Goal: Answer question/provide support: Share knowledge or assist other users

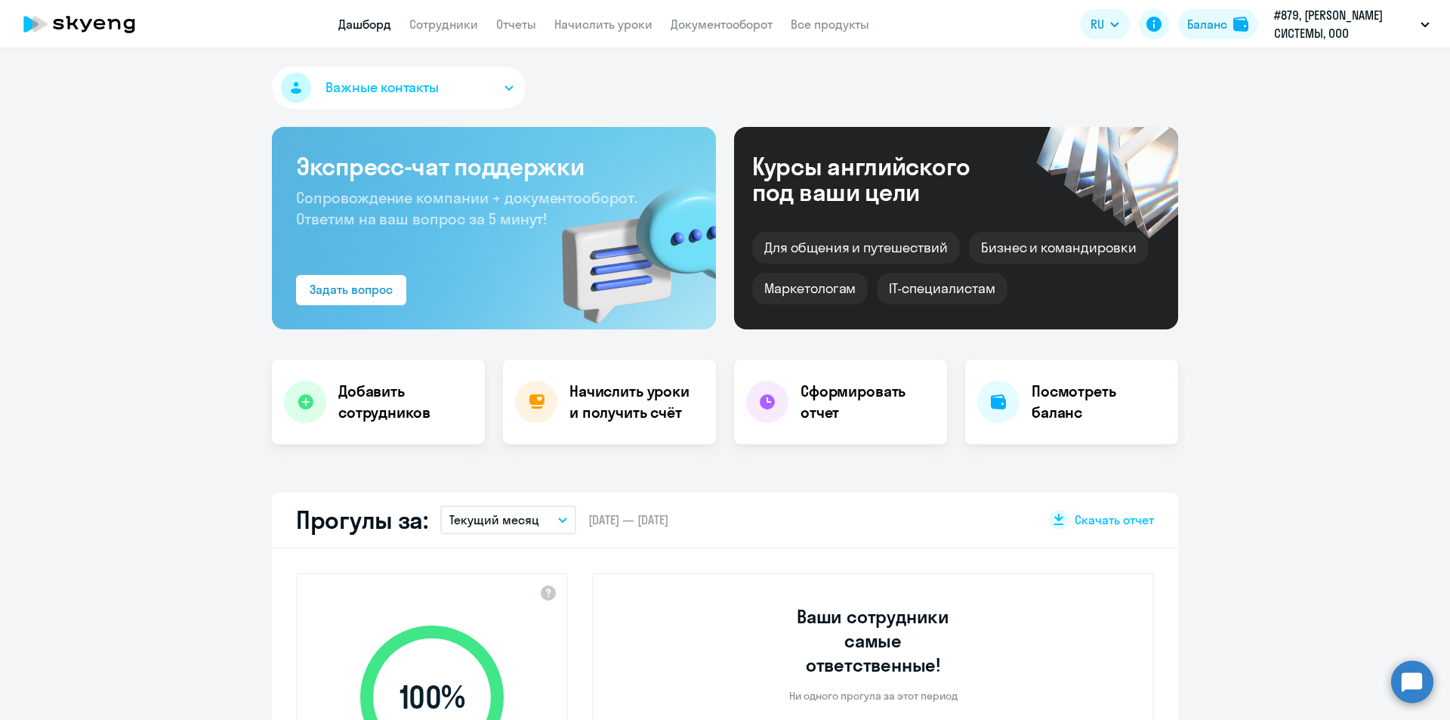
select select "30"
click at [453, 17] on link "Сотрудники" at bounding box center [443, 24] width 69 height 15
select select "30"
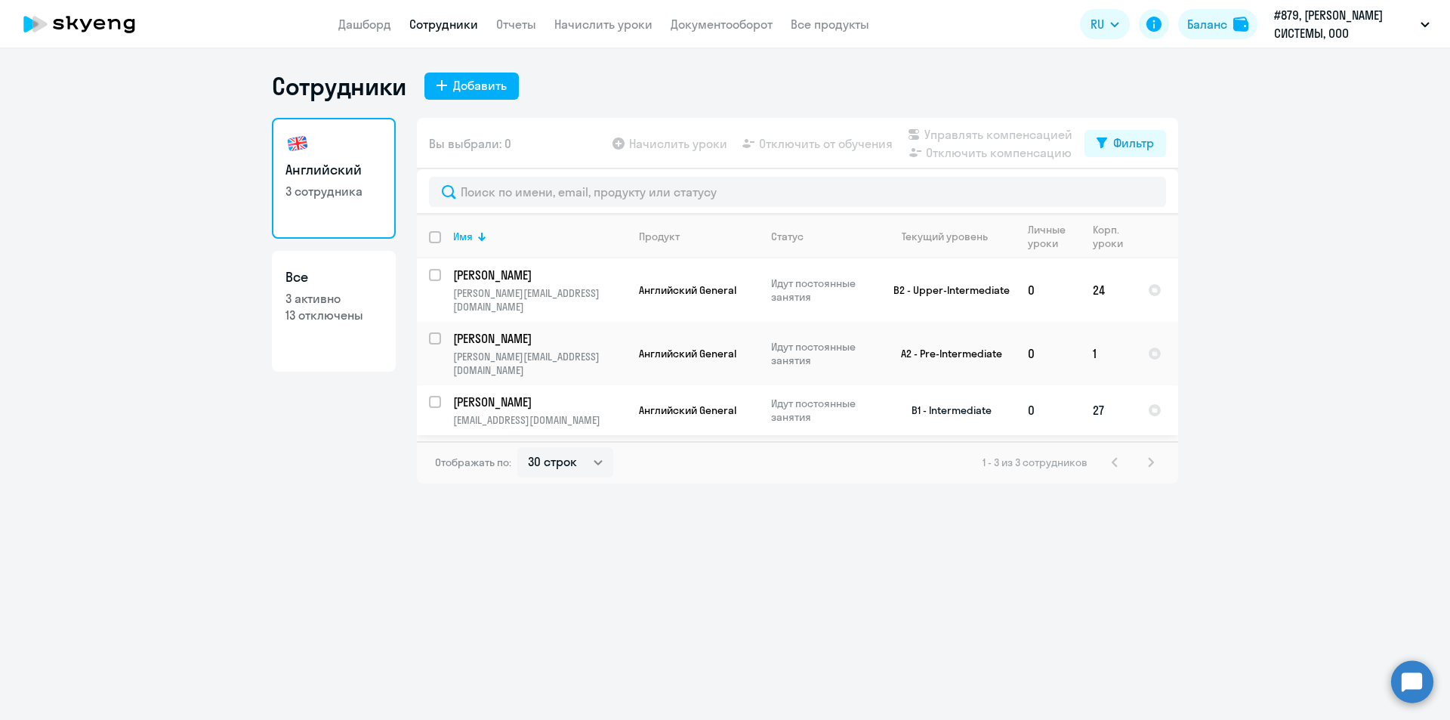
click at [1089, 385] on td "27" at bounding box center [1108, 410] width 55 height 50
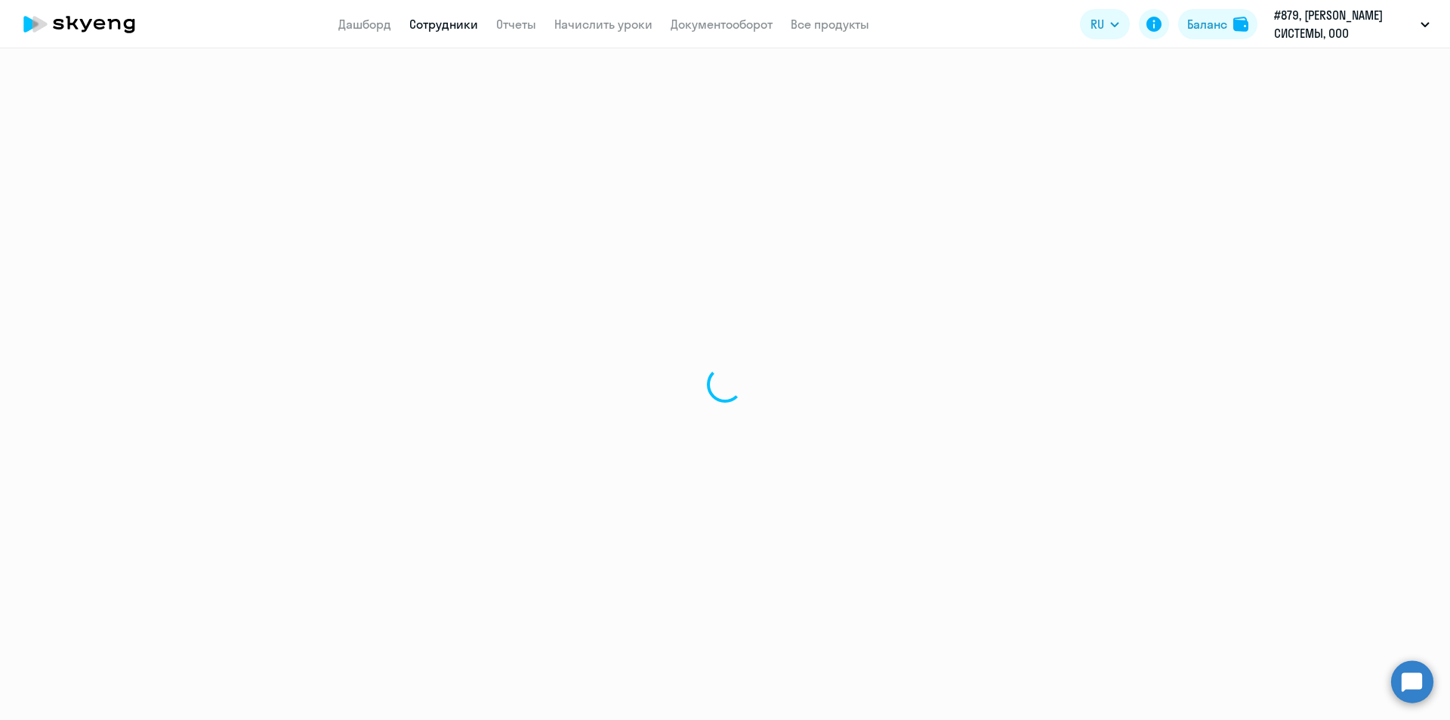
select select "english"
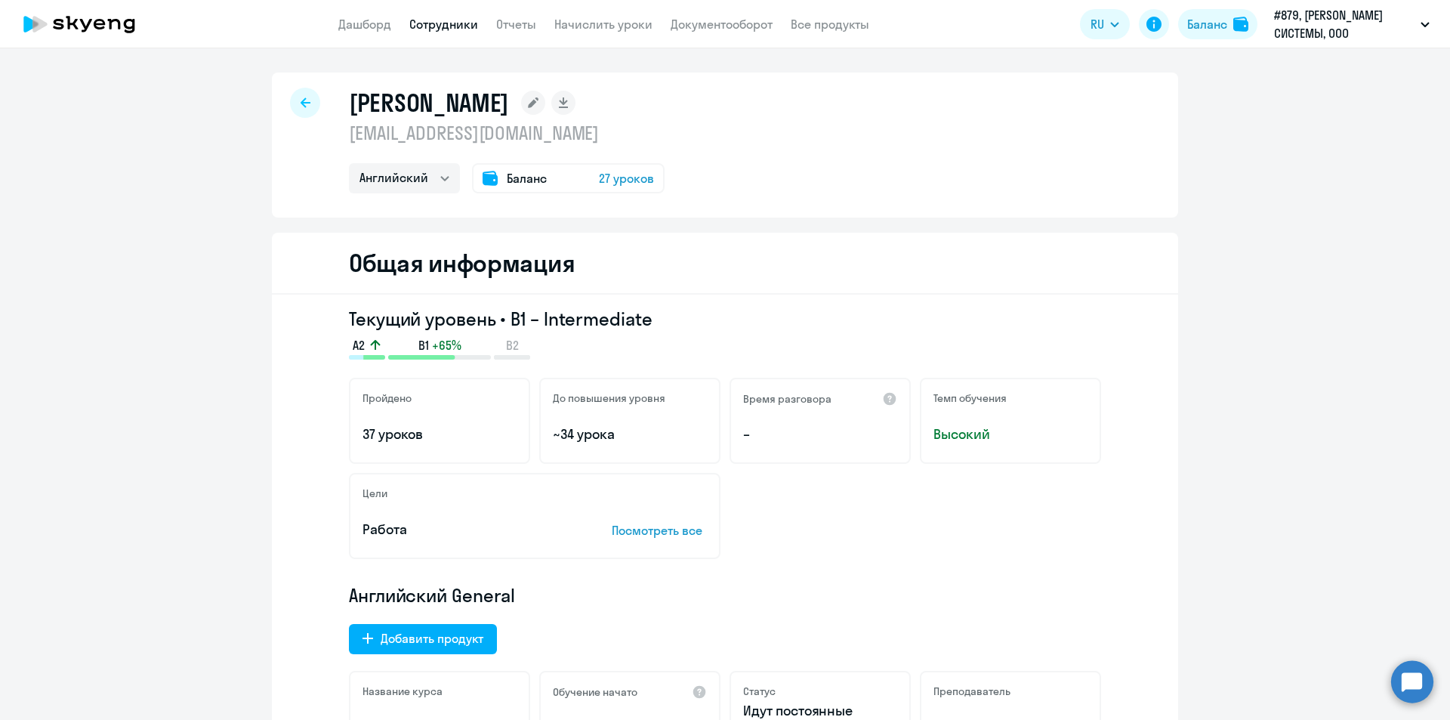
click at [619, 181] on span "27 уроков" at bounding box center [626, 178] width 55 height 18
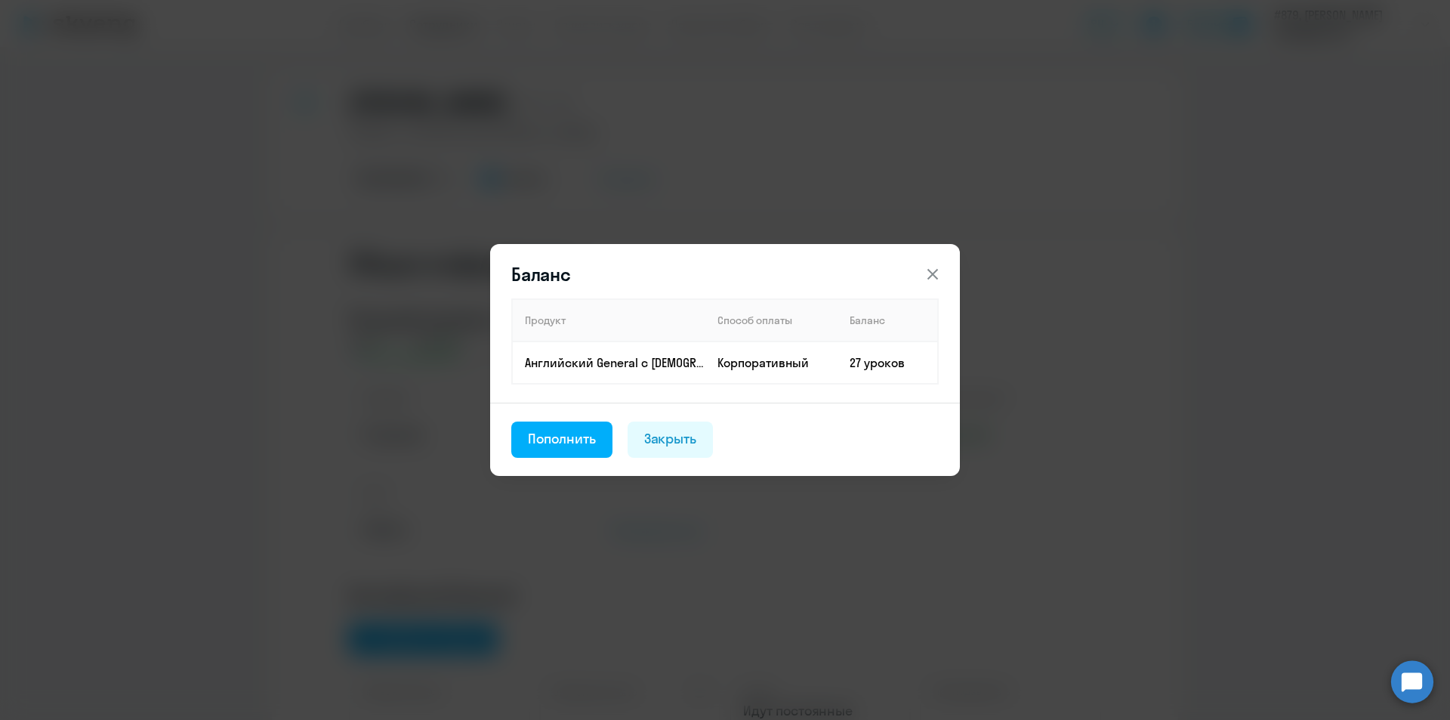
click at [931, 276] on icon at bounding box center [932, 274] width 11 height 11
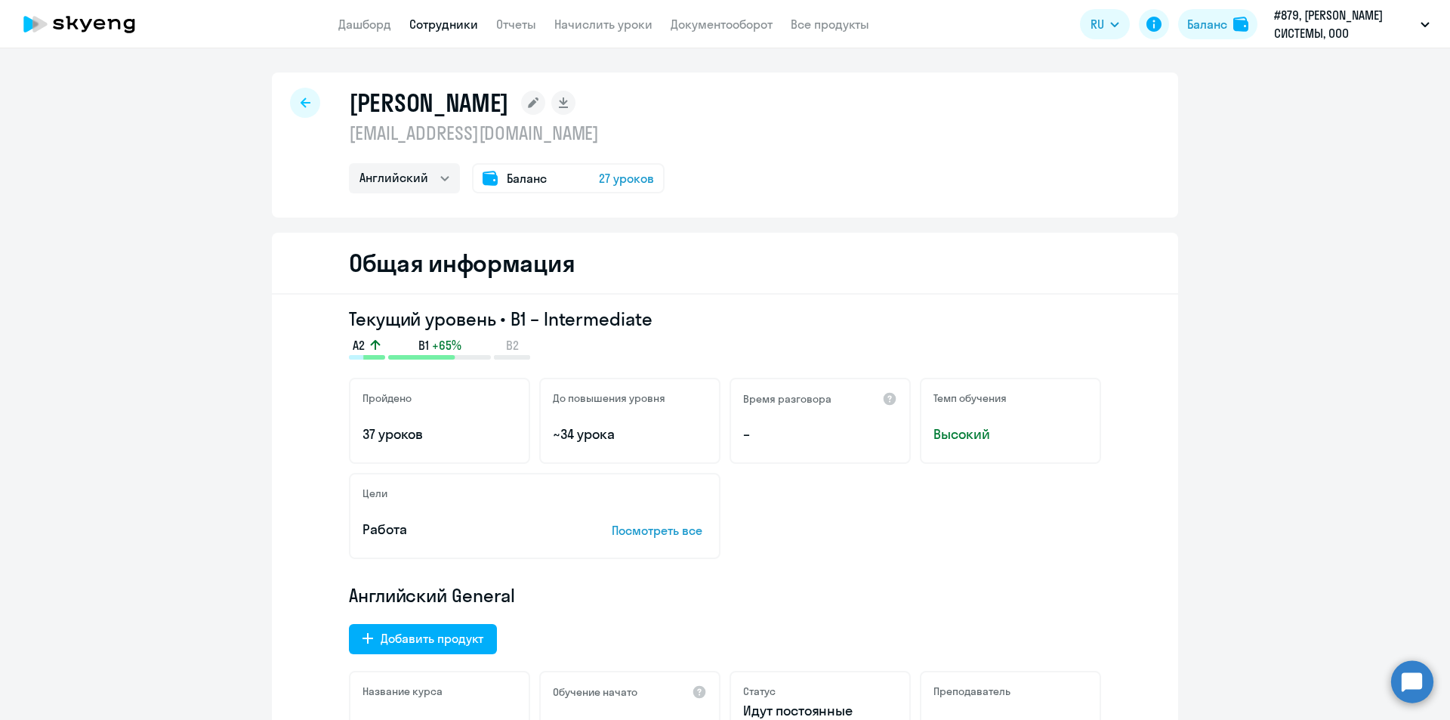
click at [450, 20] on link "Сотрудники" at bounding box center [443, 24] width 69 height 15
select select "30"
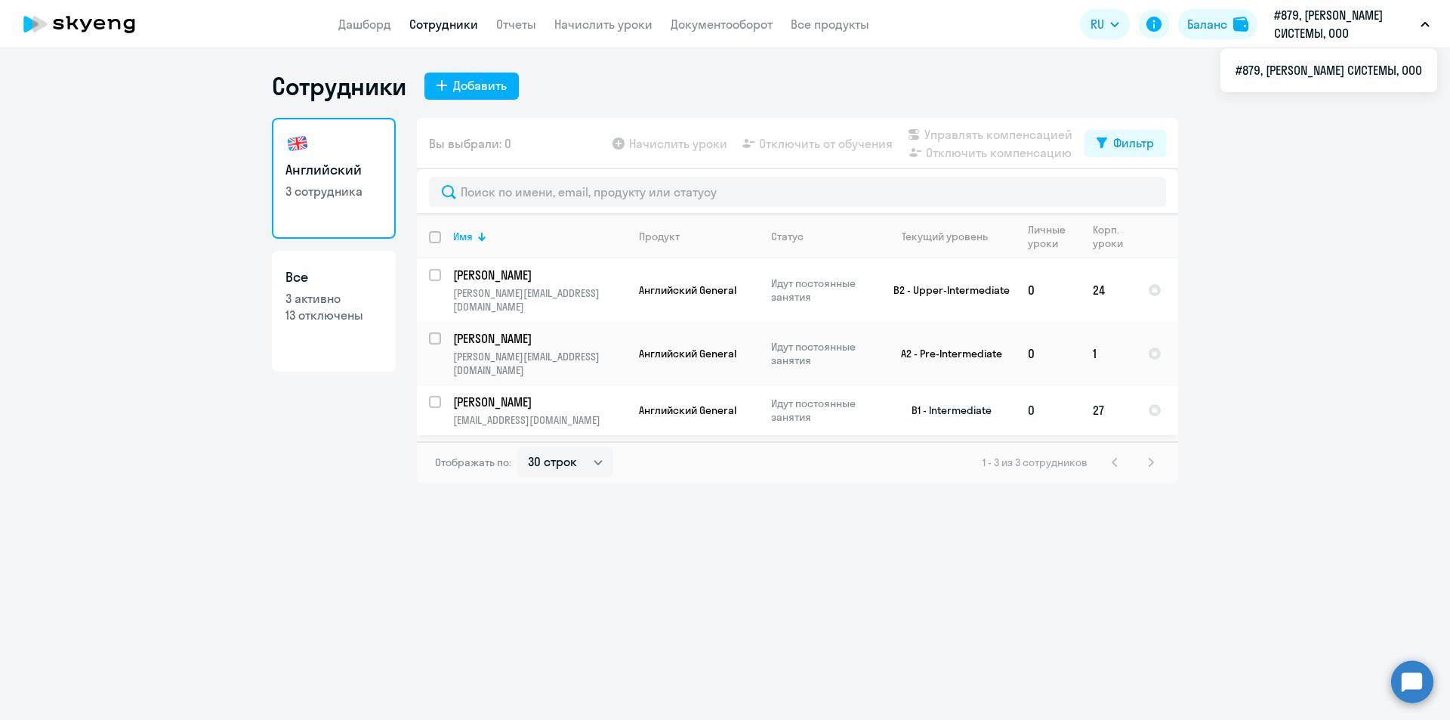
click at [437, 396] on input "select row 20619879" at bounding box center [444, 411] width 30 height 30
click at [435, 396] on input "deselect row 20619879" at bounding box center [444, 411] width 30 height 30
checkbox input "false"
click at [431, 332] on input "select row 9781873" at bounding box center [444, 347] width 30 height 30
checkbox input "true"
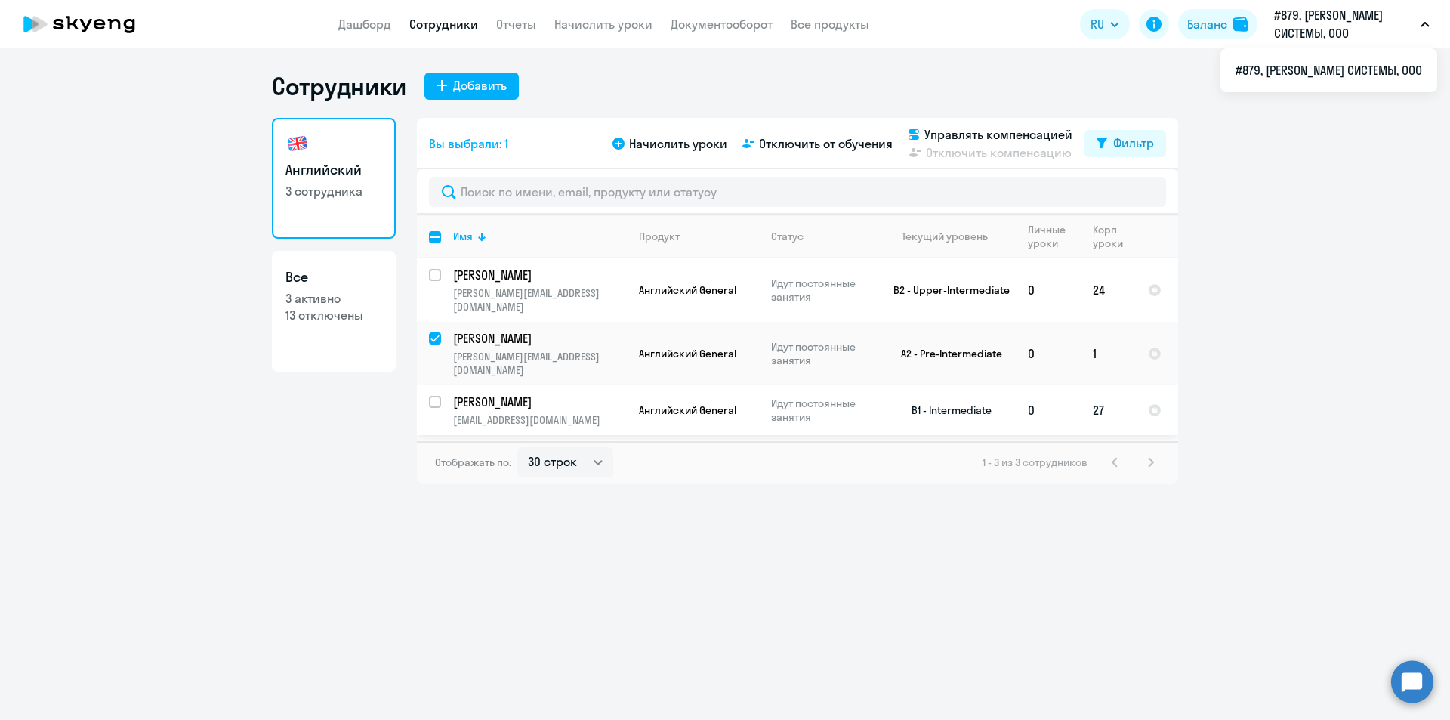
click at [816, 400] on td "Идут постоянные занятия" at bounding box center [817, 410] width 116 height 50
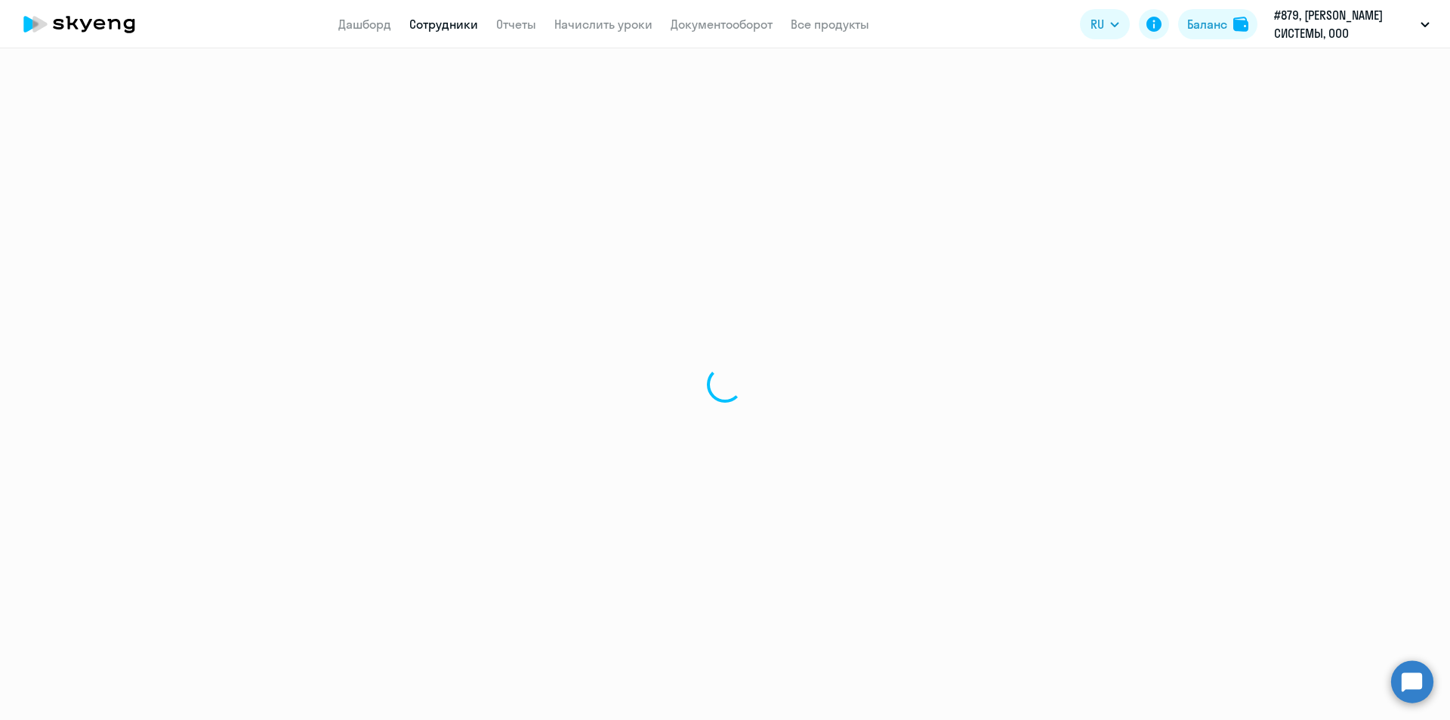
select select "english"
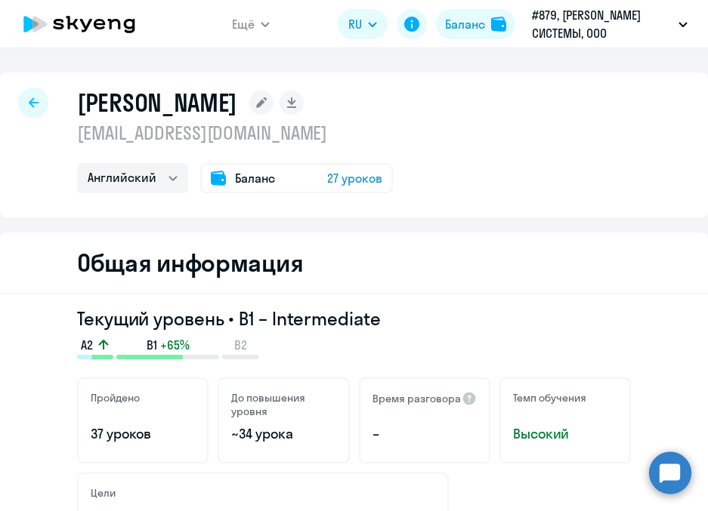
drag, startPoint x: 665, startPoint y: 470, endPoint x: 647, endPoint y: 455, distance: 23.0
click at [664, 470] on circle at bounding box center [670, 473] width 42 height 42
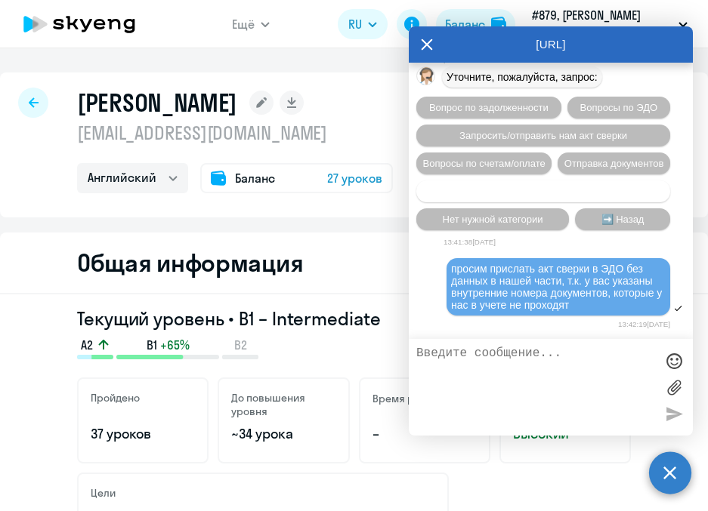
scroll to position [3619, 0]
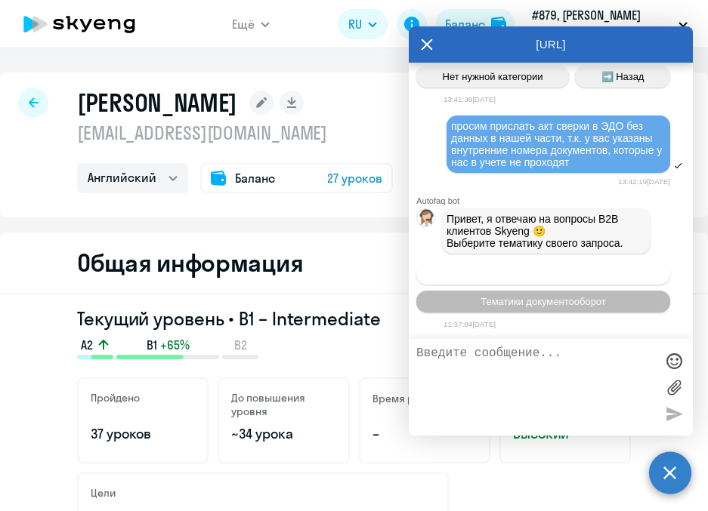
click at [554, 274] on span "Операционное сопровождение" at bounding box center [543, 273] width 142 height 11
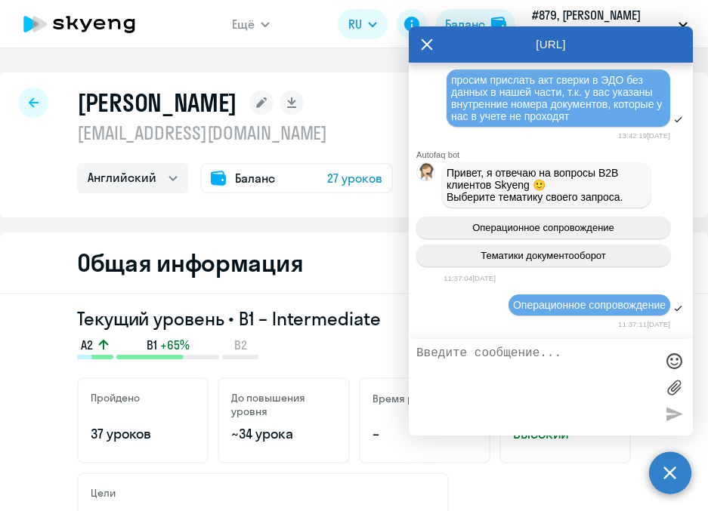
scroll to position [3784, 0]
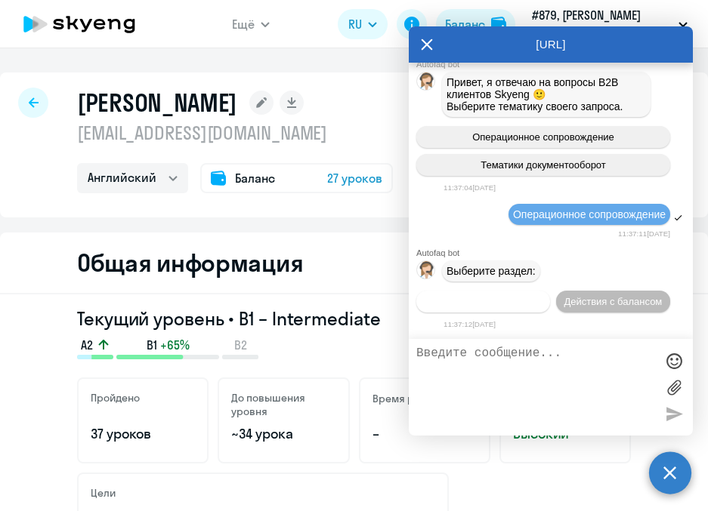
click at [541, 296] on span "Действия по сотрудникам" at bounding box center [482, 301] width 117 height 11
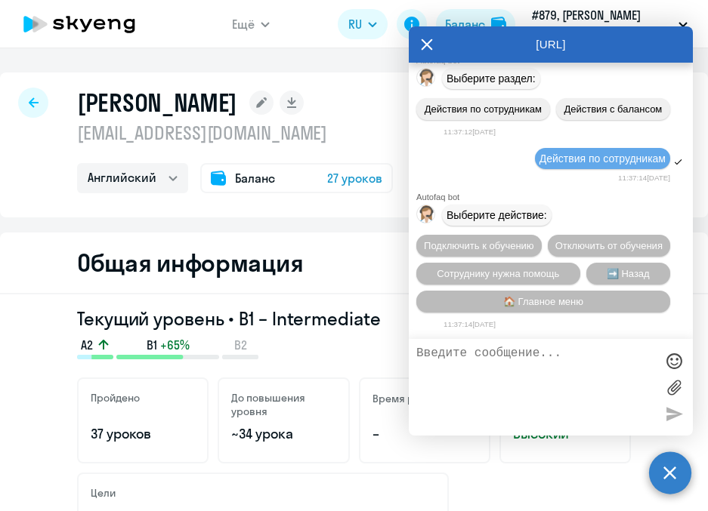
scroll to position [4007, 0]
click at [623, 273] on span "➡️ Назад" at bounding box center [627, 273] width 43 height 11
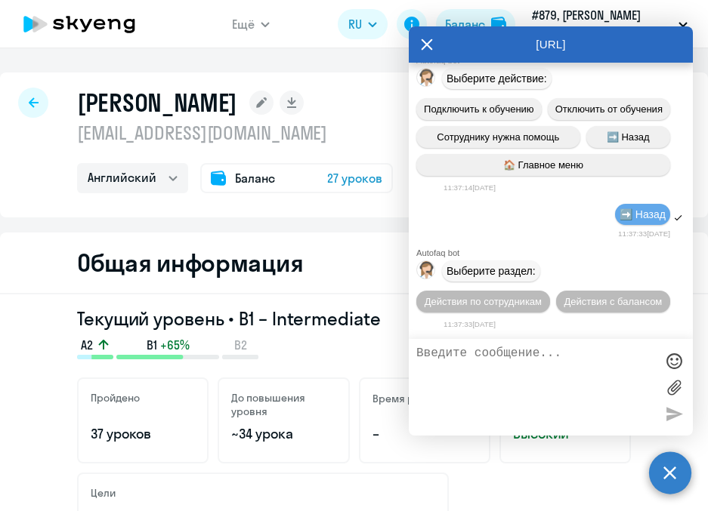
scroll to position [4174, 0]
click at [573, 299] on span "Действия с балансом" at bounding box center [612, 301] width 98 height 11
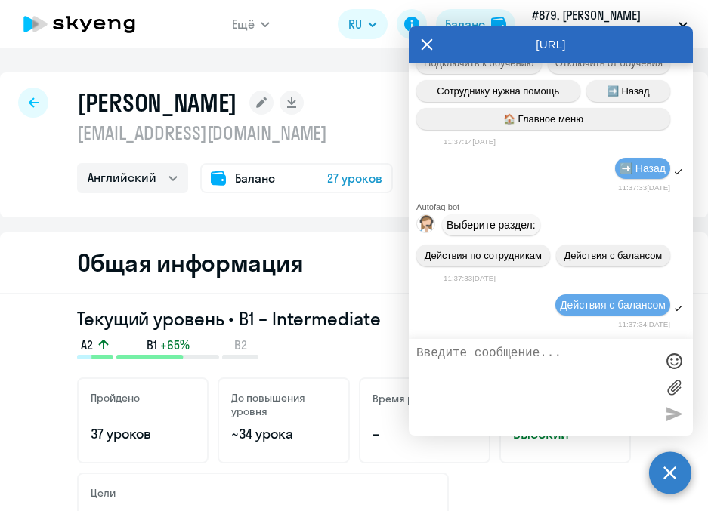
scroll to position [4340, 0]
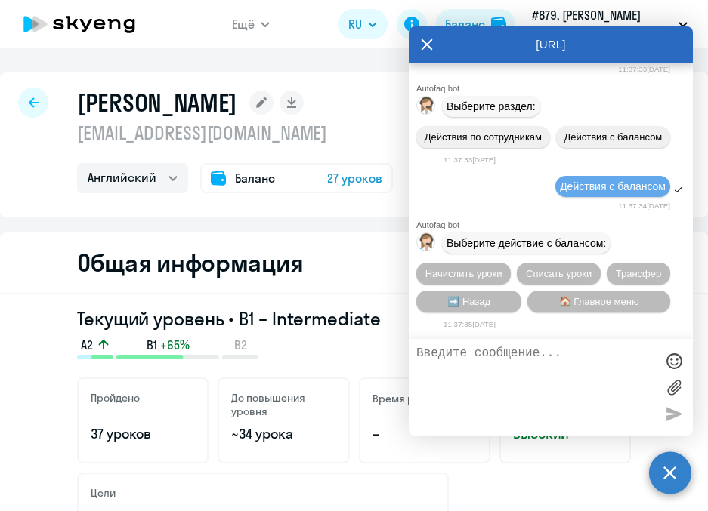
click at [562, 382] on textarea at bounding box center [535, 388] width 239 height 82
paste textarea "Добрый день! [PERSON_NAME], подскажите, пожалуйста – у нашего сотрудника [PERSO…"
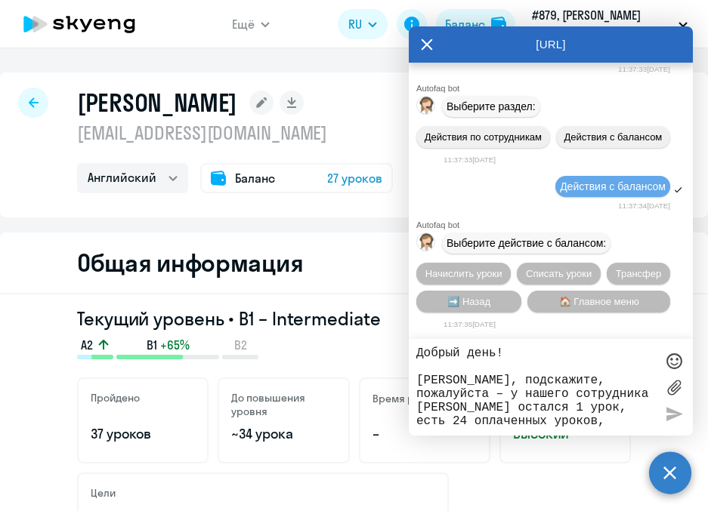
scroll to position [41, 0]
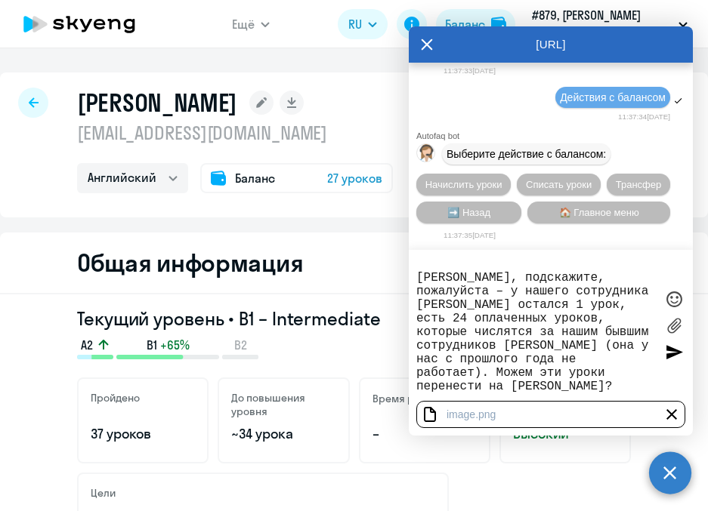
click at [477, 417] on div ".png" at bounding box center [485, 415] width 20 height 12
click at [427, 412] on div at bounding box center [430, 415] width 18 height 18
click at [585, 410] on div "image .png" at bounding box center [550, 415] width 208 height 12
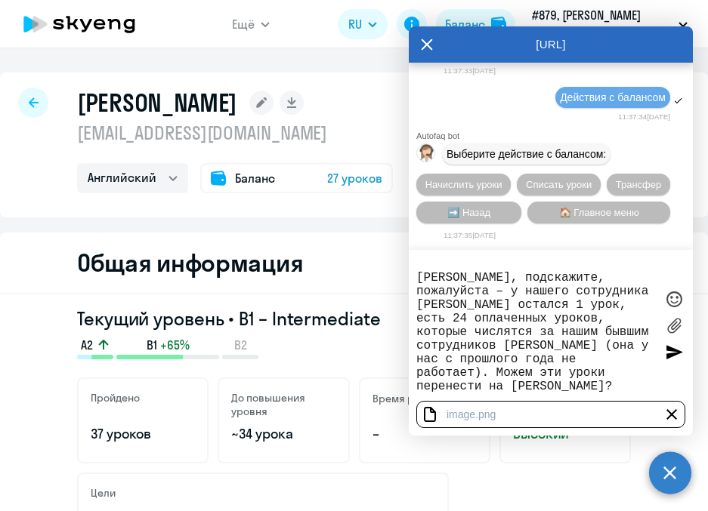
scroll to position [0, 0]
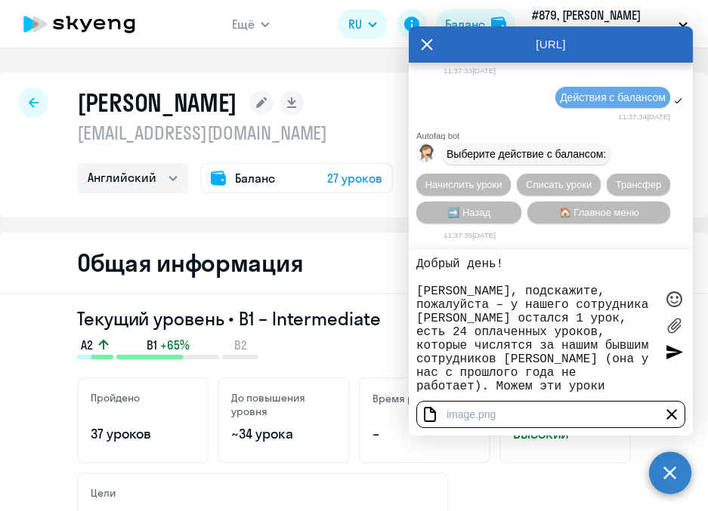
click at [638, 320] on textarea "Добрый день! [PERSON_NAME], подскажите, пожалуйста – у нашего сотрудника [PERSO…" at bounding box center [535, 326] width 239 height 136
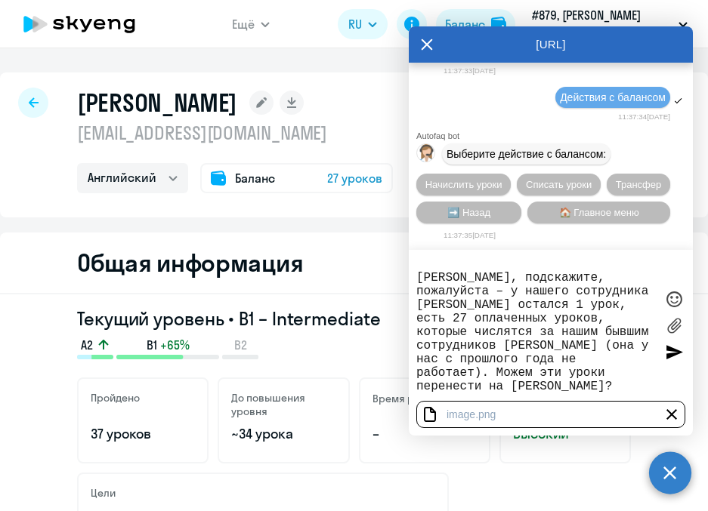
scroll to position [41, 0]
click at [606, 390] on textarea "Добрый день! [PERSON_NAME], подскажите, пожалуйста – у нашего сотрудника [PERSO…" at bounding box center [535, 326] width 239 height 136
type textarea "Добрый день! [PERSON_NAME], подскажите, пожалуйста – у нашего сотрудника [PERSO…"
click at [677, 356] on div at bounding box center [673, 352] width 23 height 23
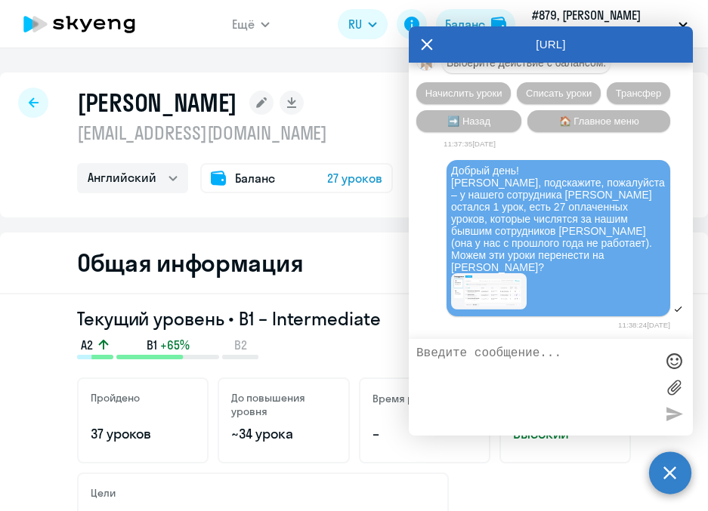
scroll to position [4527, 0]
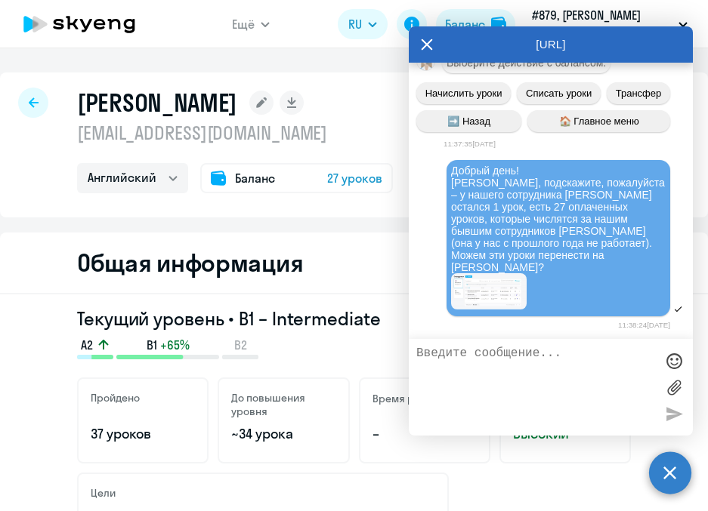
click at [161, 208] on div "[PERSON_NAME] [EMAIL_ADDRESS][DOMAIN_NAME] Английский Баланс 27 уроков" at bounding box center [354, 144] width 708 height 145
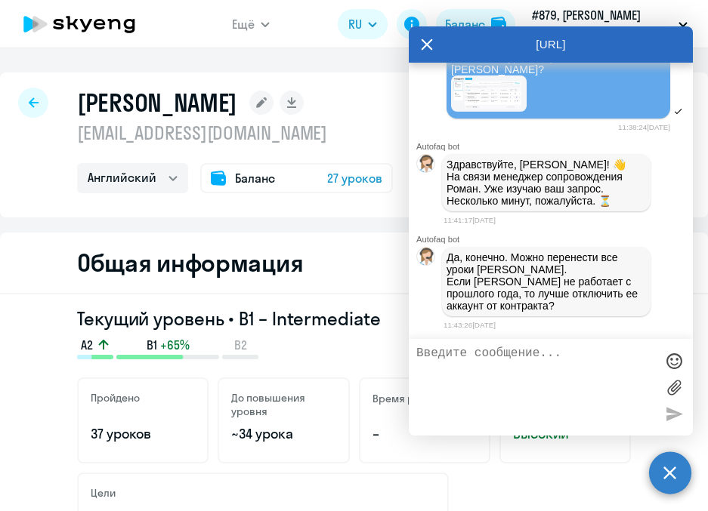
scroll to position [4747, 0]
click at [492, 367] on textarea at bounding box center [535, 388] width 239 height 82
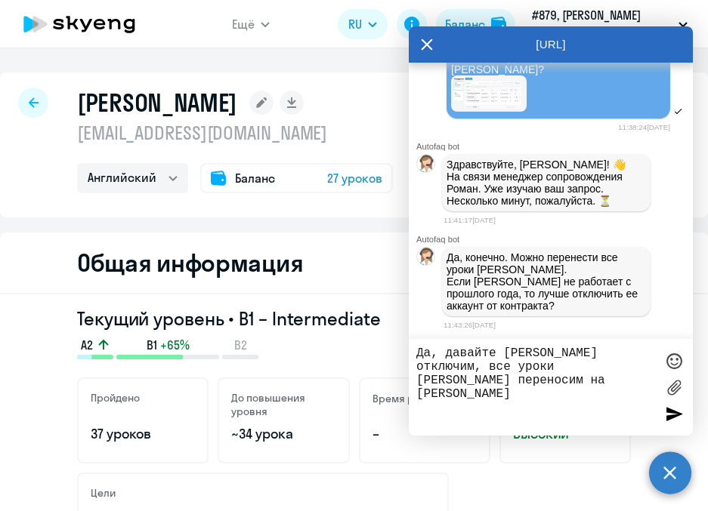
type textarea "Да, давайте [PERSON_NAME] отключим, все уроки [PERSON_NAME] переносим на [PERSO…"
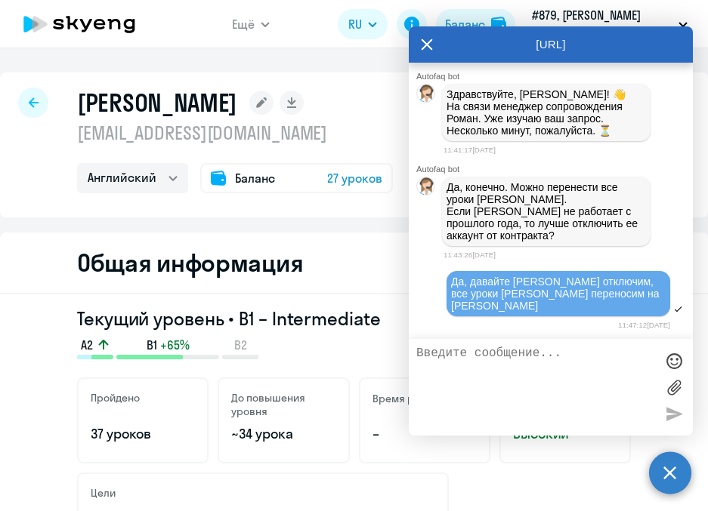
scroll to position [4886, 0]
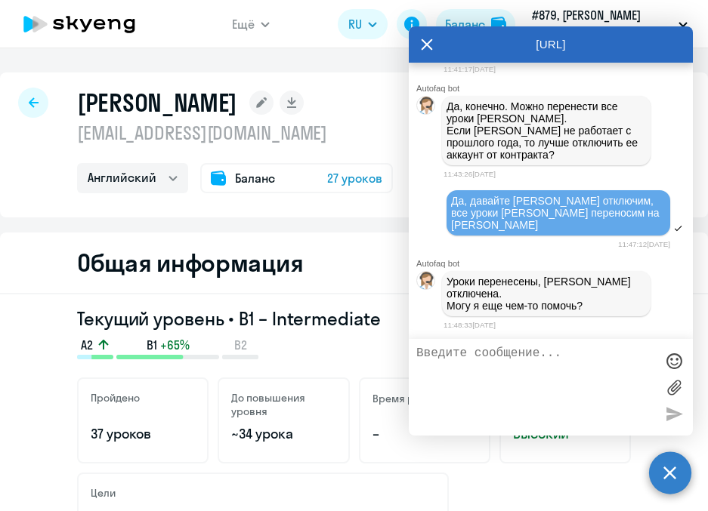
click at [504, 381] on textarea at bounding box center [535, 388] width 239 height 82
type textarea "Спасибо, больше вопросов нет"
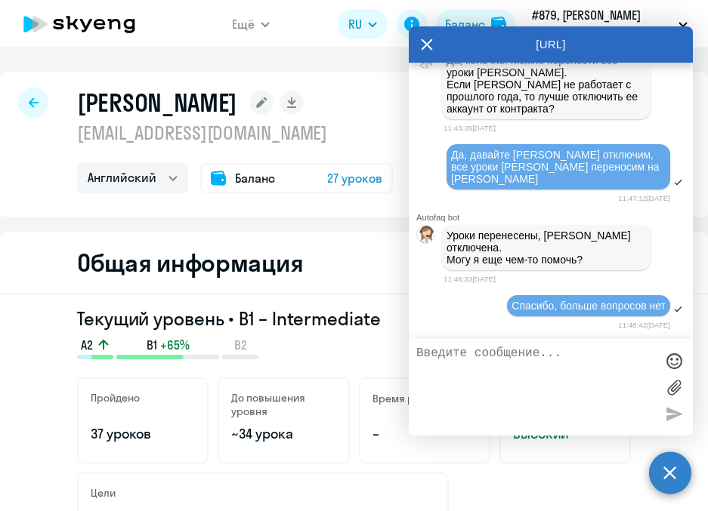
click at [426, 48] on icon at bounding box center [427, 44] width 12 height 36
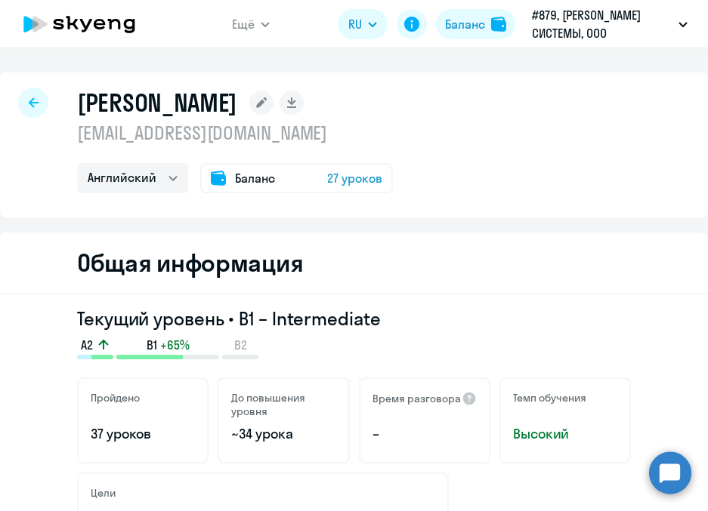
click at [28, 102] on div at bounding box center [33, 103] width 30 height 30
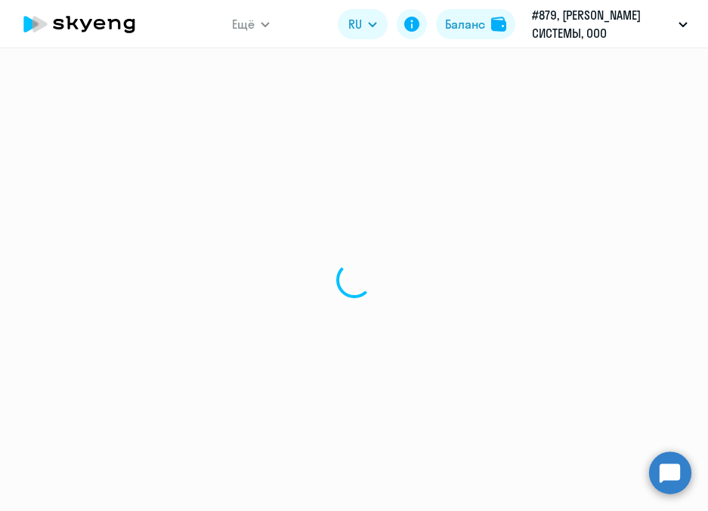
select select "30"
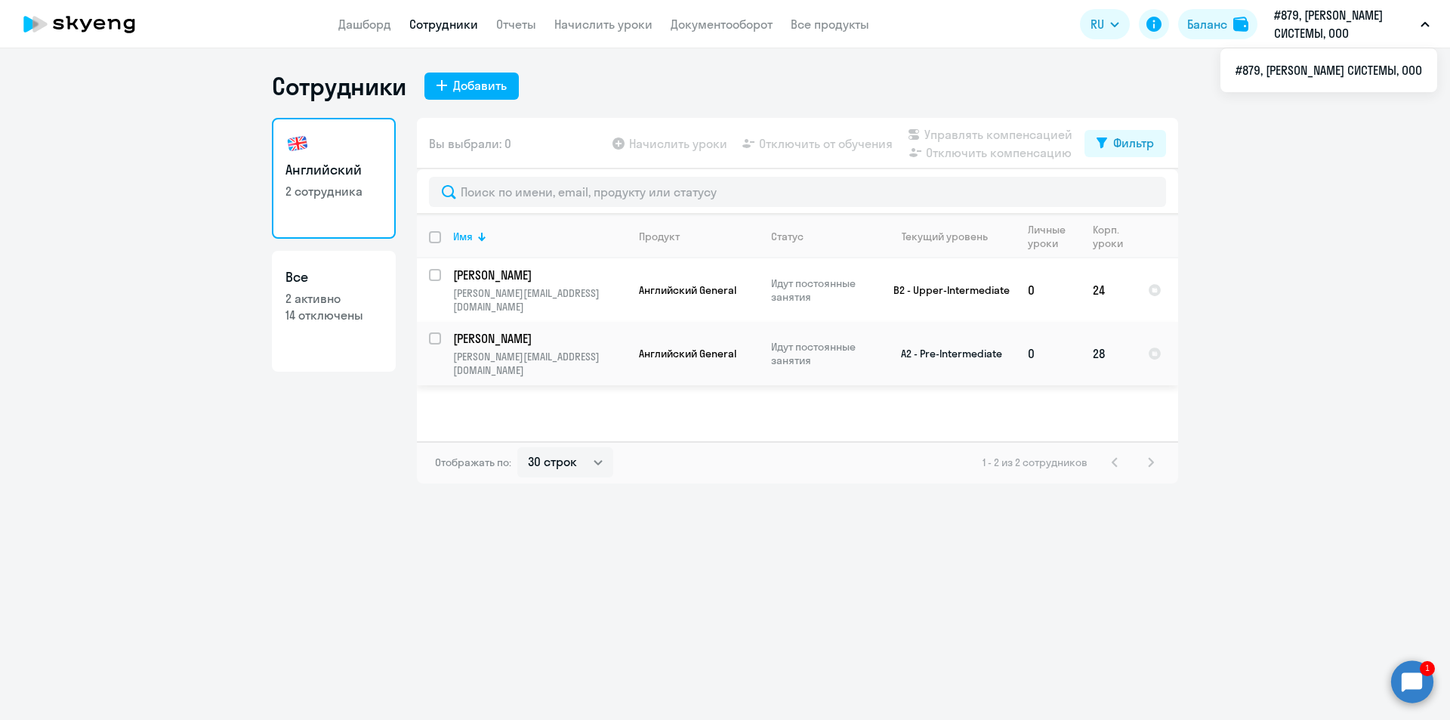
click at [433, 332] on input "select row 9781873" at bounding box center [444, 347] width 30 height 30
drag, startPoint x: 434, startPoint y: 323, endPoint x: 493, endPoint y: 348, distance: 64.0
click at [435, 332] on input "deselect row 9781873" at bounding box center [444, 347] width 30 height 30
checkbox input "false"
drag, startPoint x: 1398, startPoint y: 409, endPoint x: 1346, endPoint y: 381, distance: 59.1
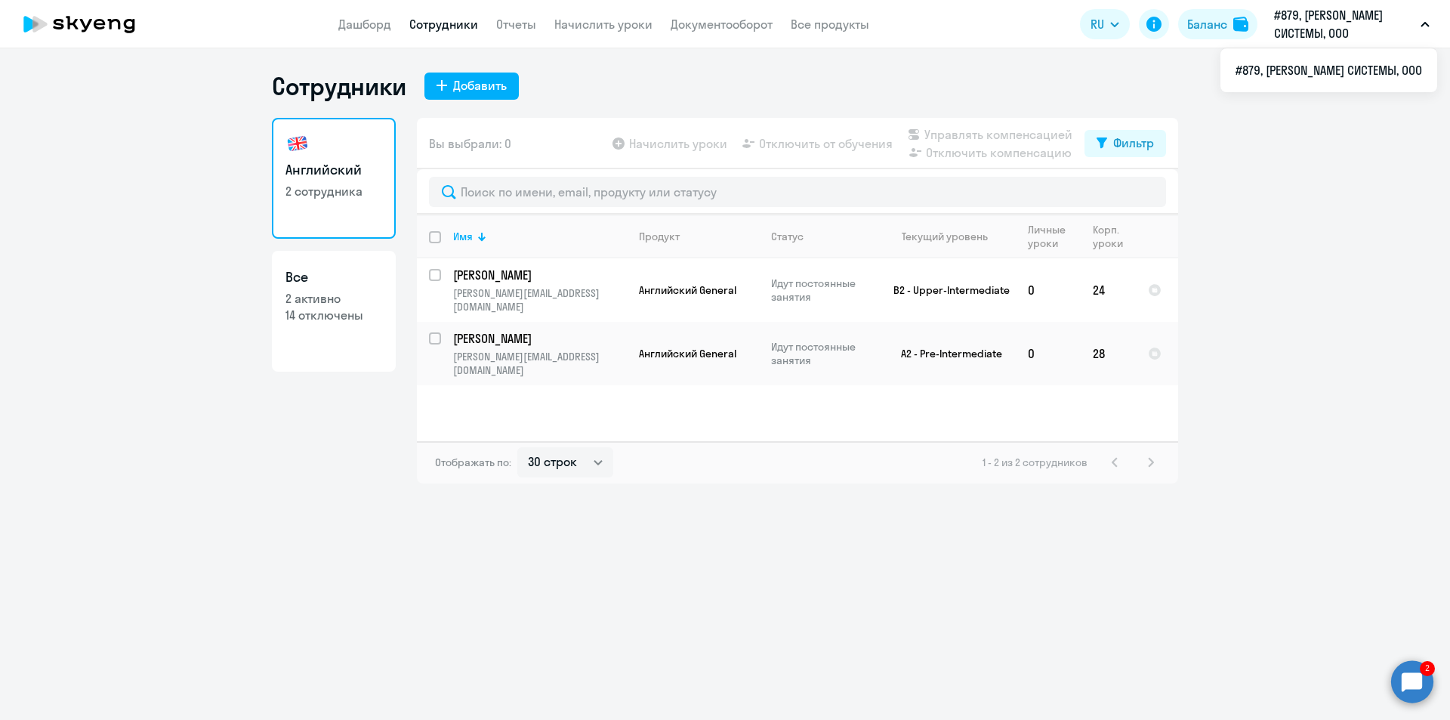
click at [1395, 406] on ng-component "Сотрудники Добавить Английский 2 сотрудника Все 2 активно 14 отключены Вы выбра…" at bounding box center [725, 277] width 1450 height 412
drag, startPoint x: 1415, startPoint y: 688, endPoint x: 1402, endPoint y: 690, distance: 13.7
click at [1402, 690] on circle at bounding box center [1412, 681] width 42 height 42
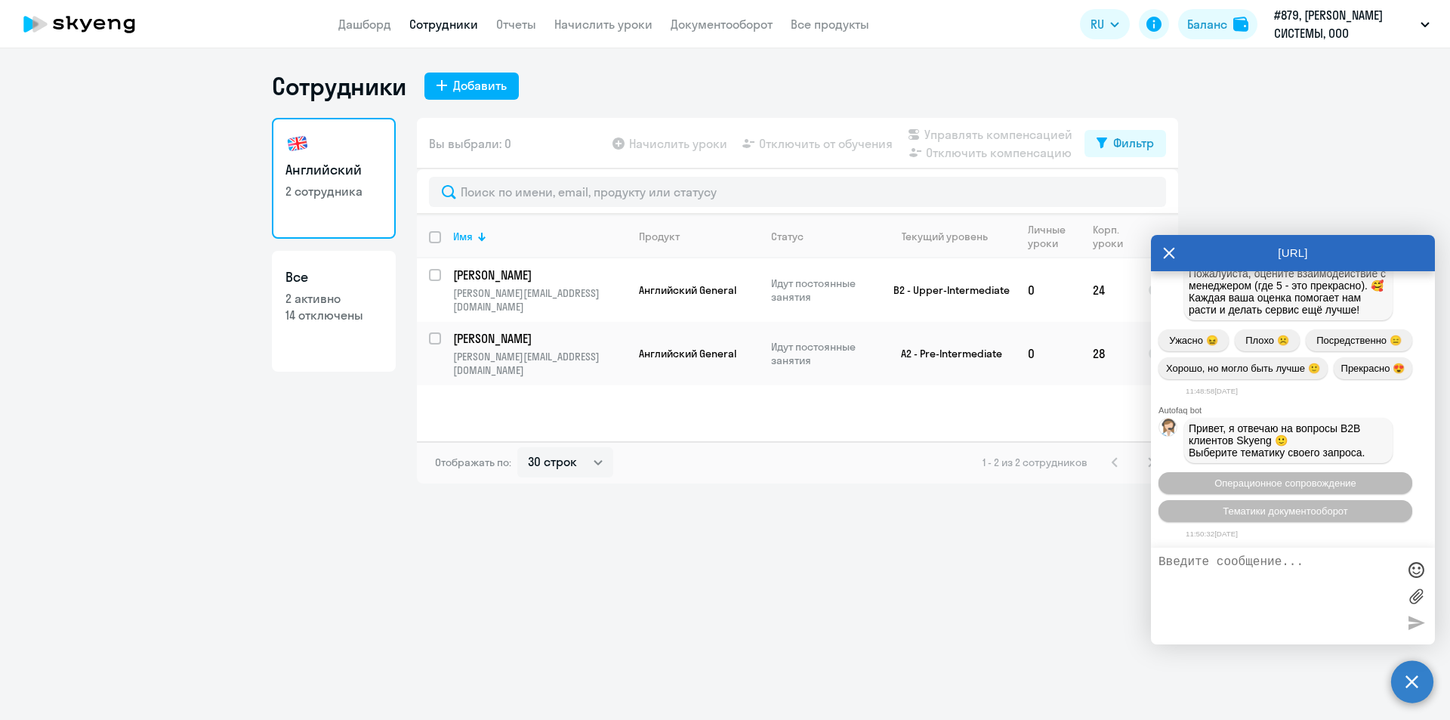
scroll to position [5447, 0]
click at [1168, 254] on icon at bounding box center [1169, 253] width 11 height 11
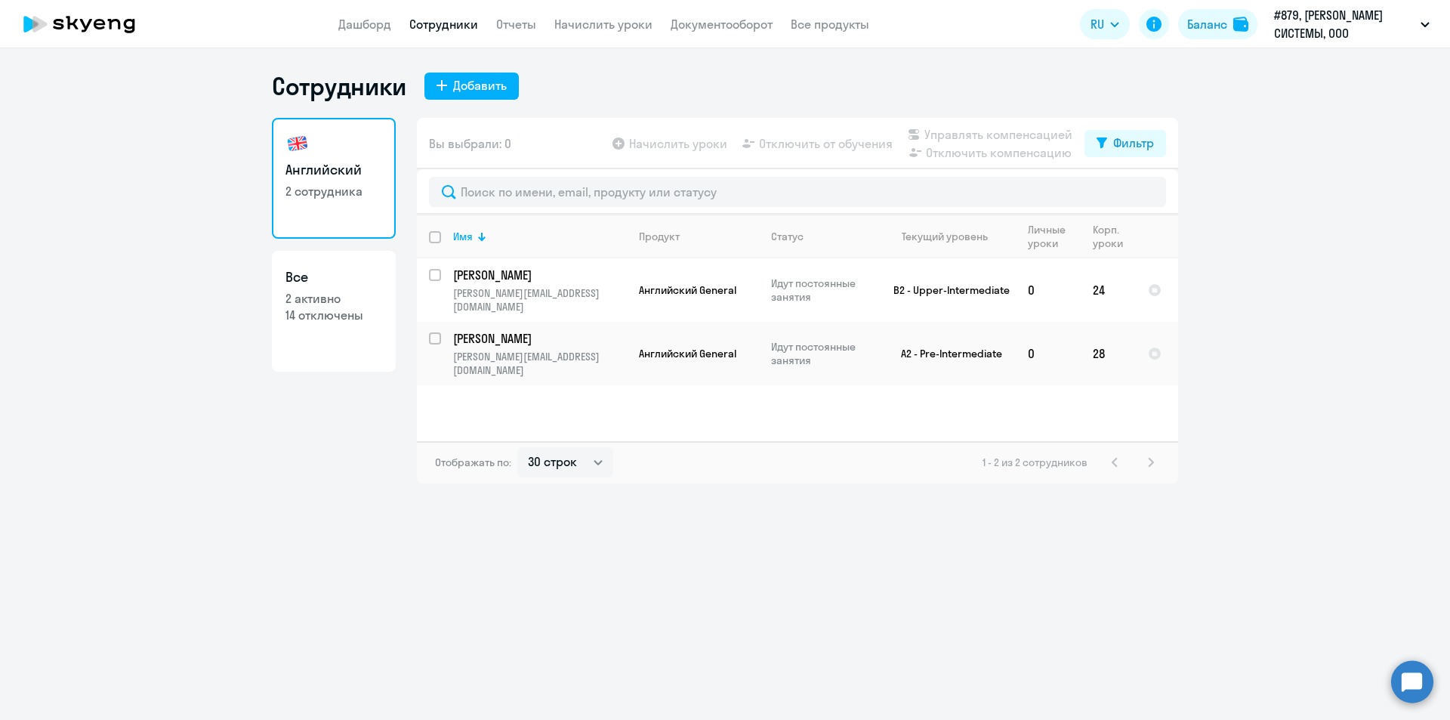
click at [325, 328] on link "Все 2 активно 14 отключены" at bounding box center [334, 311] width 124 height 121
select select "30"
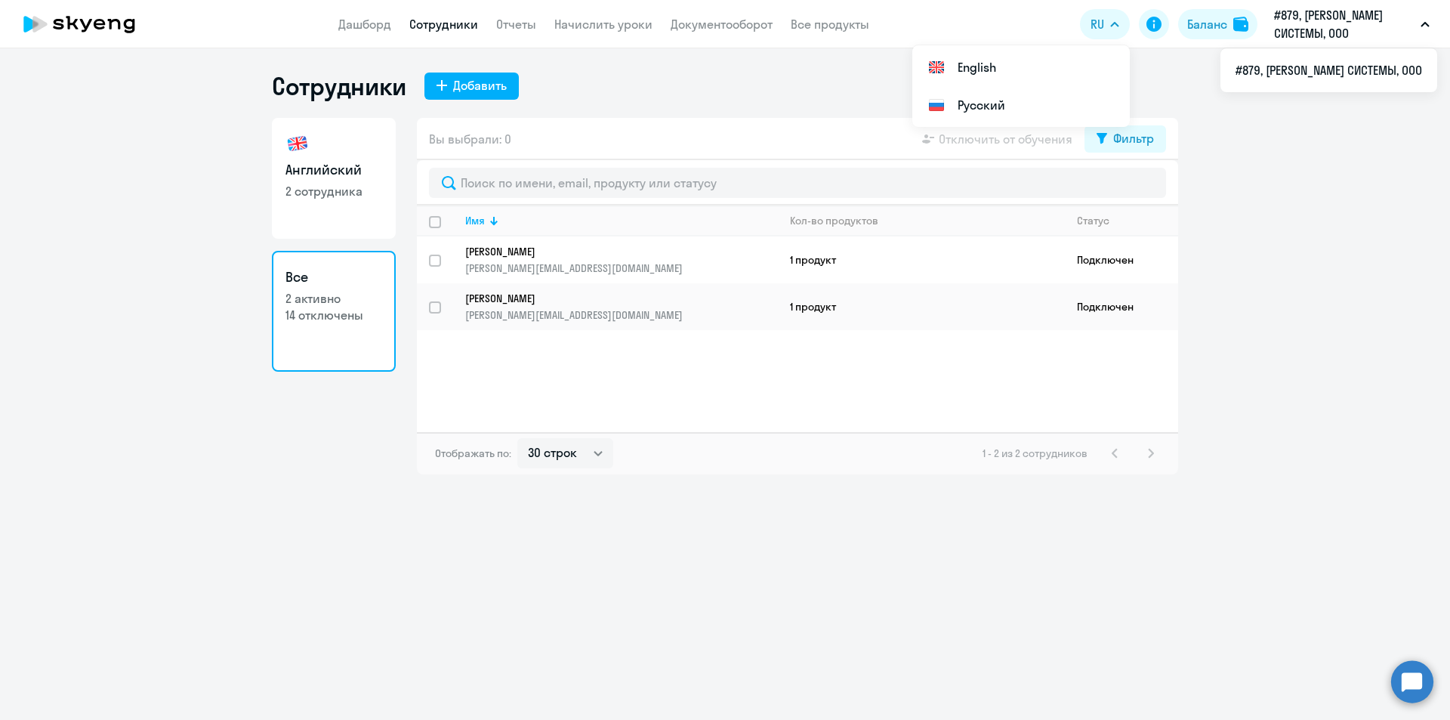
click at [1371, 31] on p "#879, [PERSON_NAME] СИСТЕМЫ, ООО" at bounding box center [1344, 24] width 140 height 36
click at [1426, 21] on button "#879, [PERSON_NAME] СИСТЕМЫ, ООО" at bounding box center [1351, 24] width 171 height 36
click at [44, 19] on icon at bounding box center [79, 24] width 133 height 38
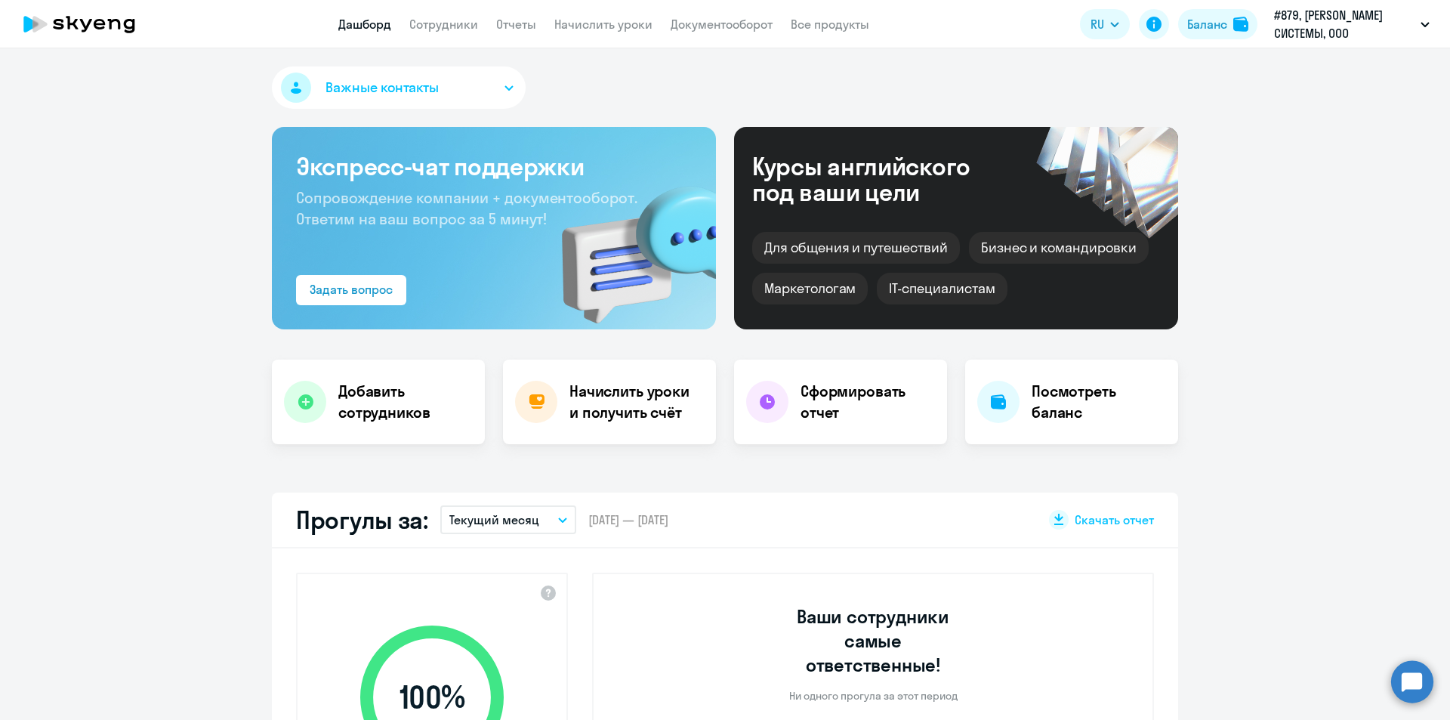
select select "30"
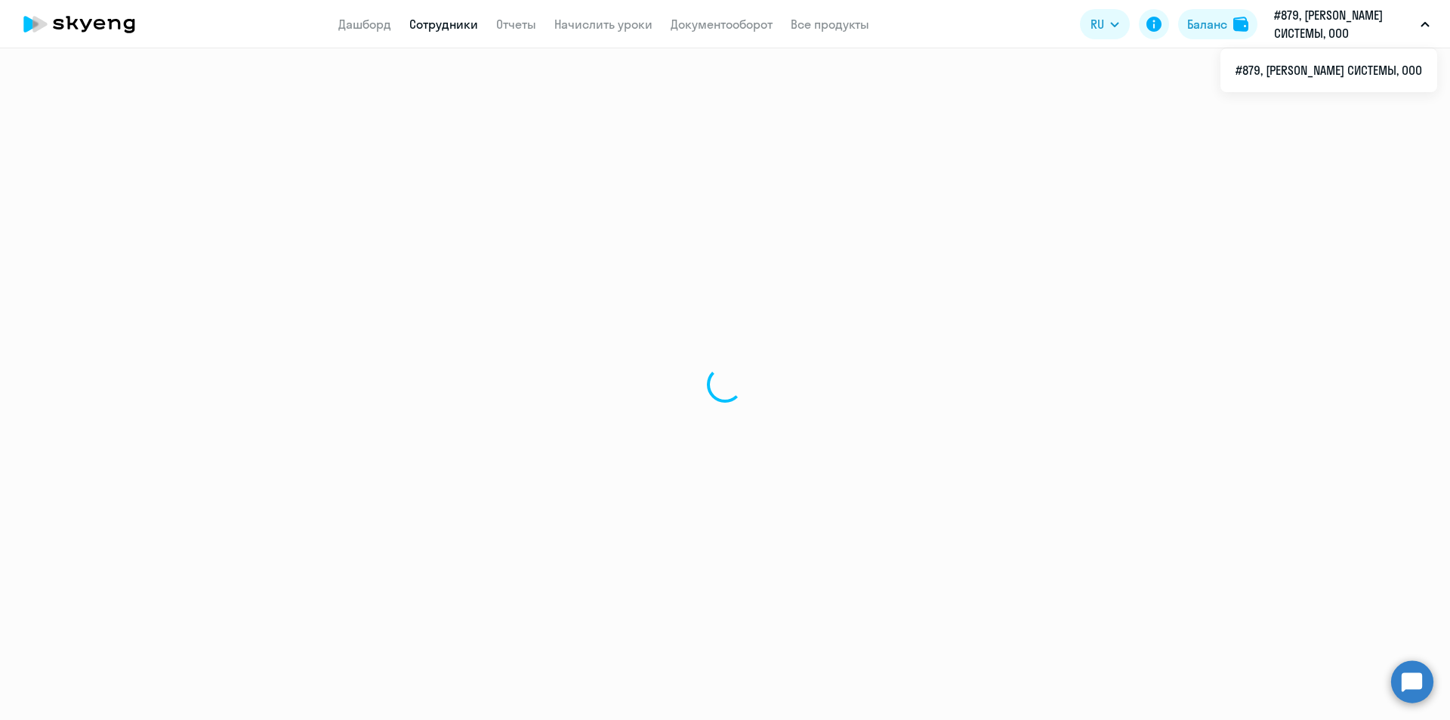
select select "30"
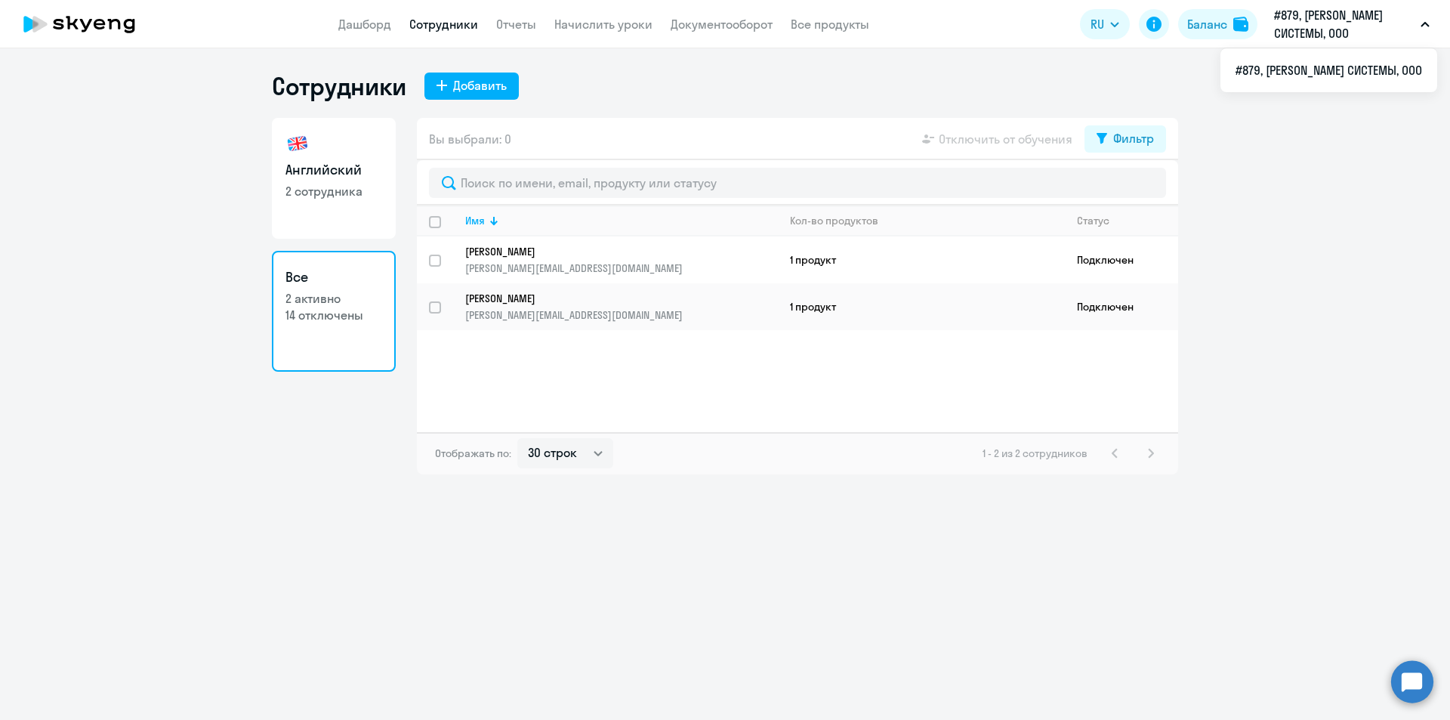
select select "30"
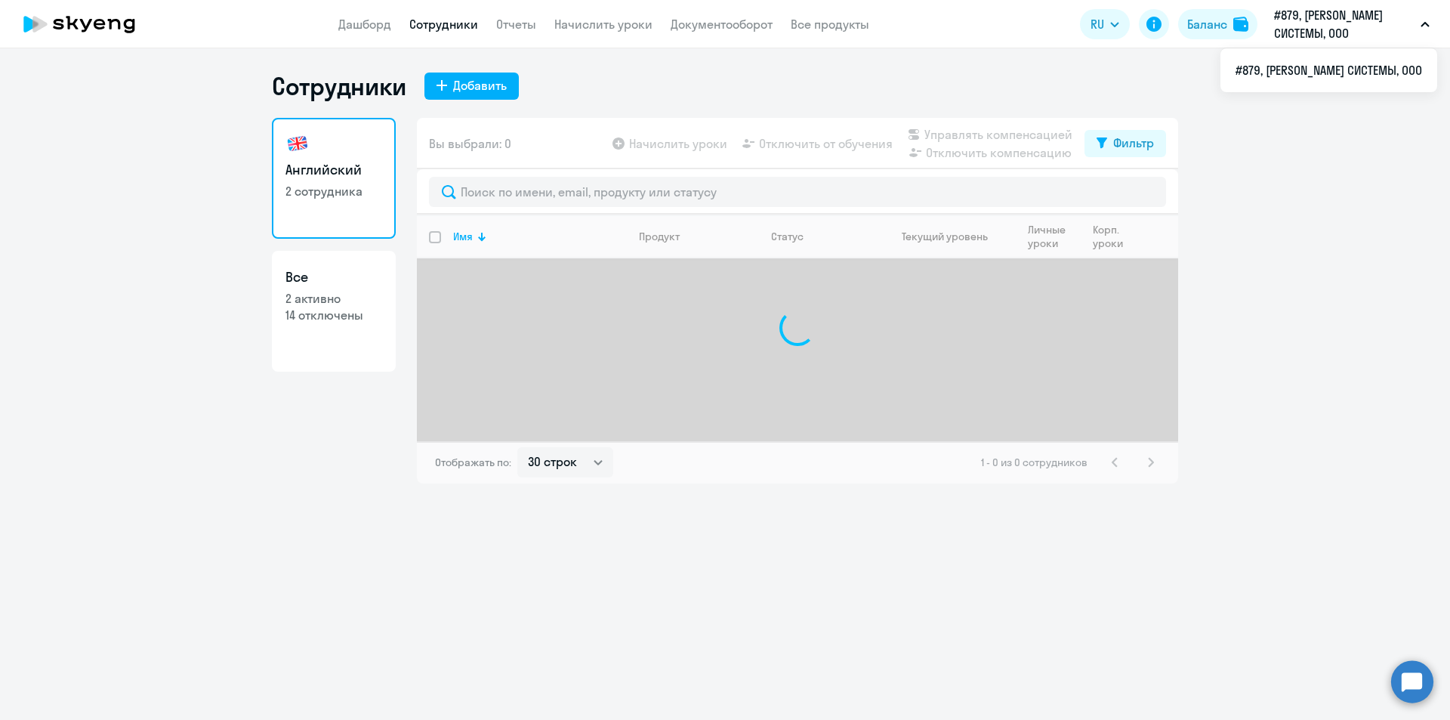
select select "english"
